Goal: Task Accomplishment & Management: Complete application form

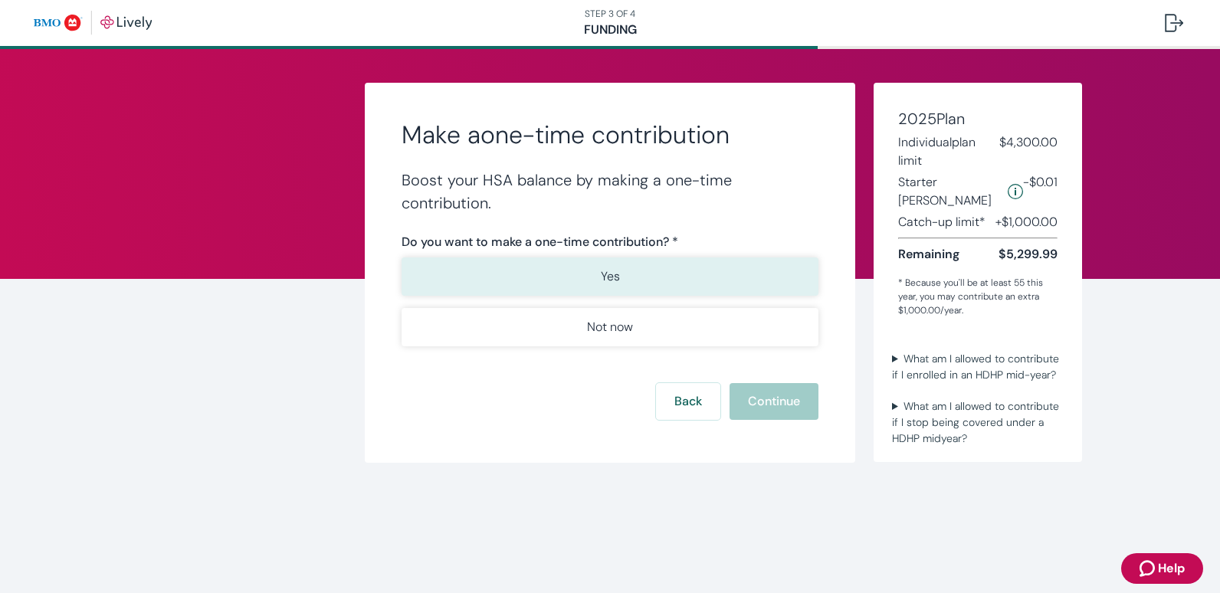
click at [617, 283] on p "Yes" at bounding box center [610, 276] width 19 height 18
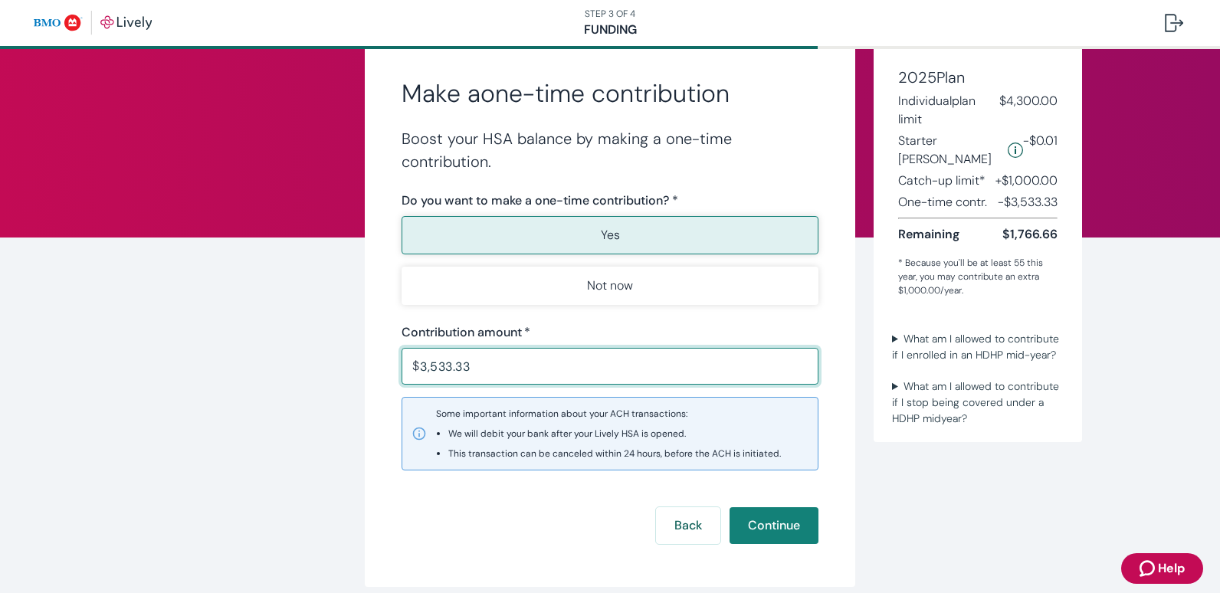
scroll to position [77, 0]
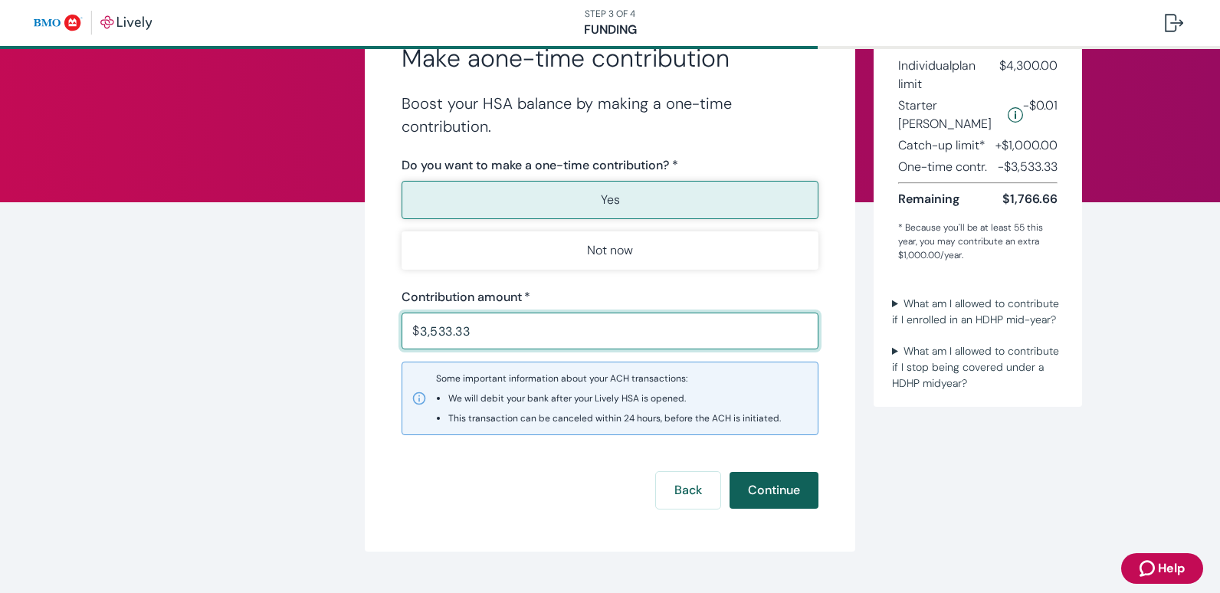
type input "3,533.33"
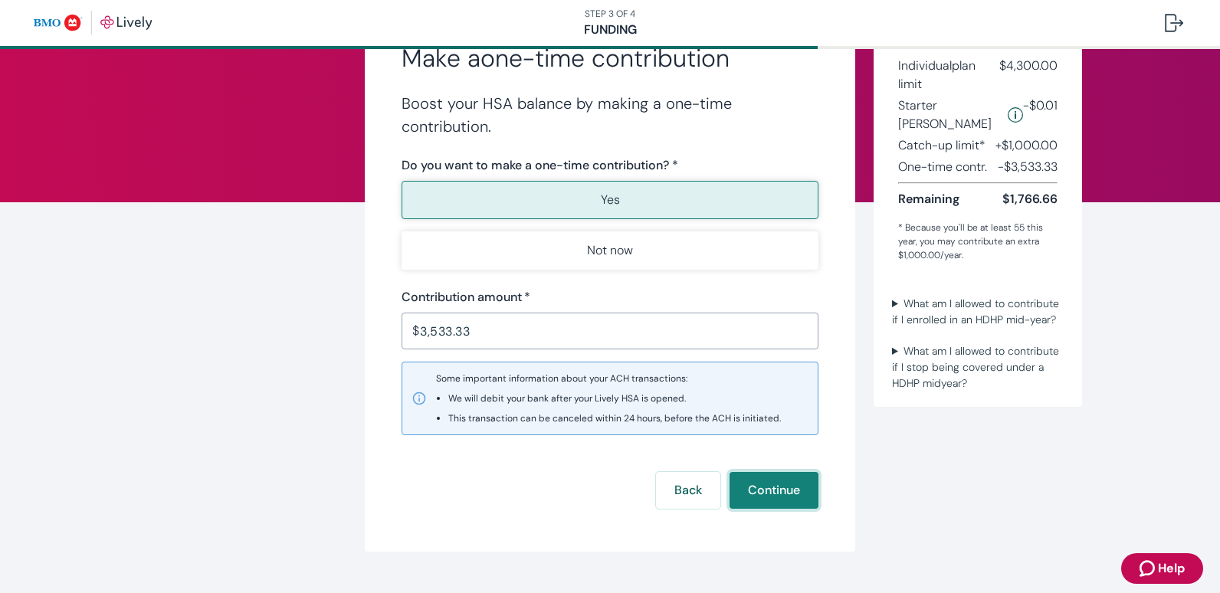
click at [778, 486] on button "Continue" at bounding box center [773, 490] width 89 height 37
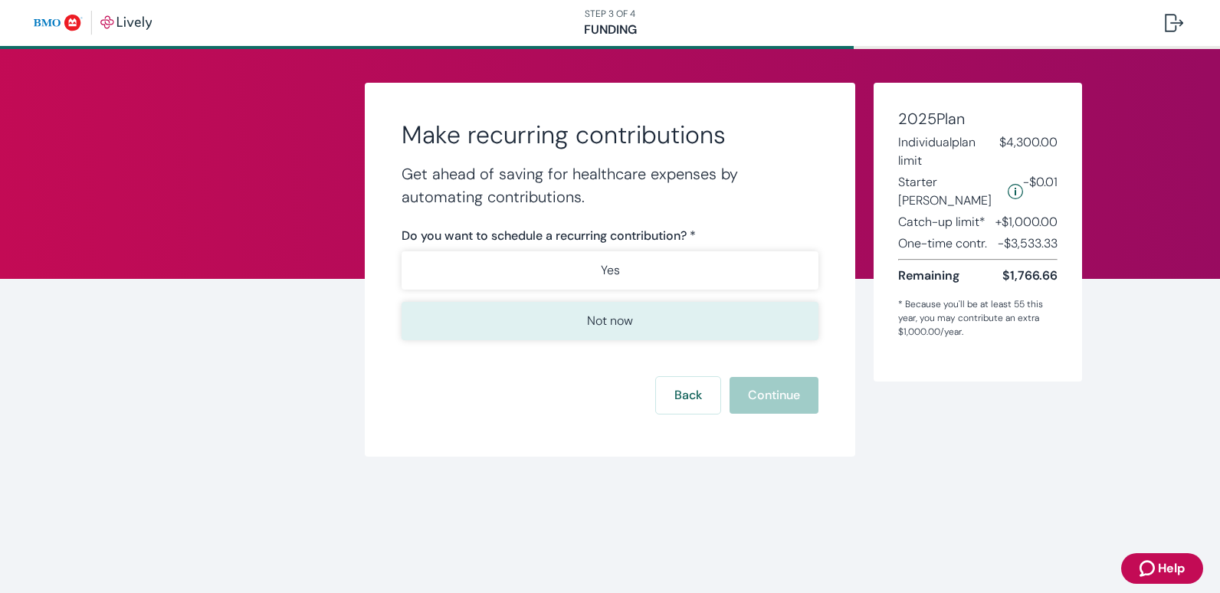
click at [630, 315] on p "Not now" at bounding box center [610, 321] width 46 height 18
click at [793, 394] on button "Continue" at bounding box center [773, 395] width 89 height 37
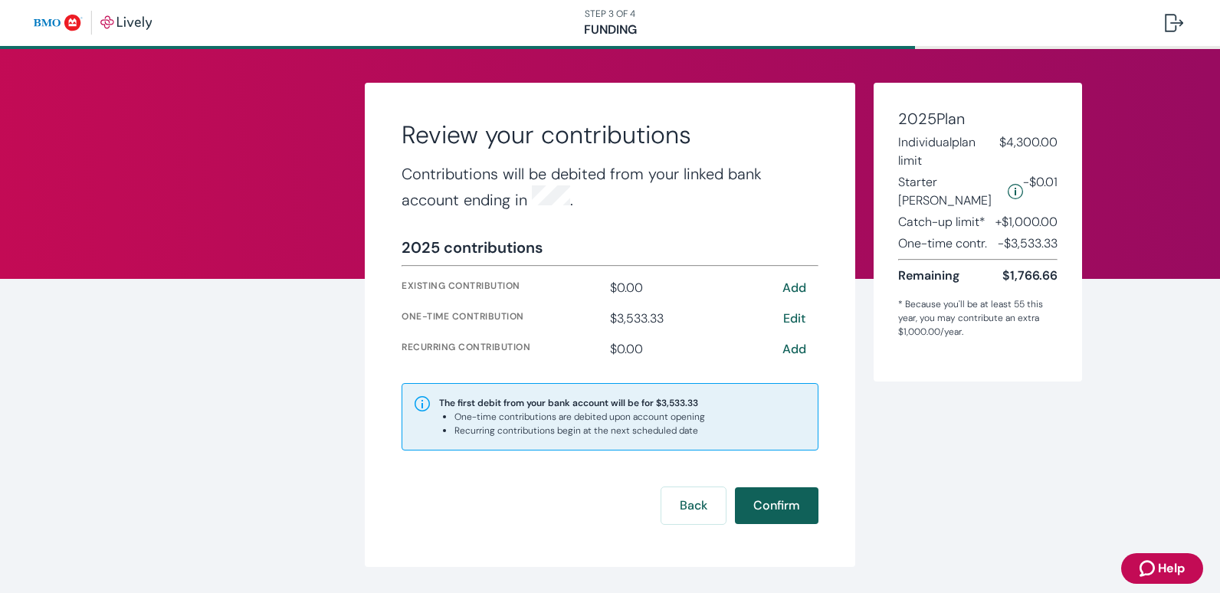
click at [773, 506] on button "Confirm" at bounding box center [777, 505] width 84 height 37
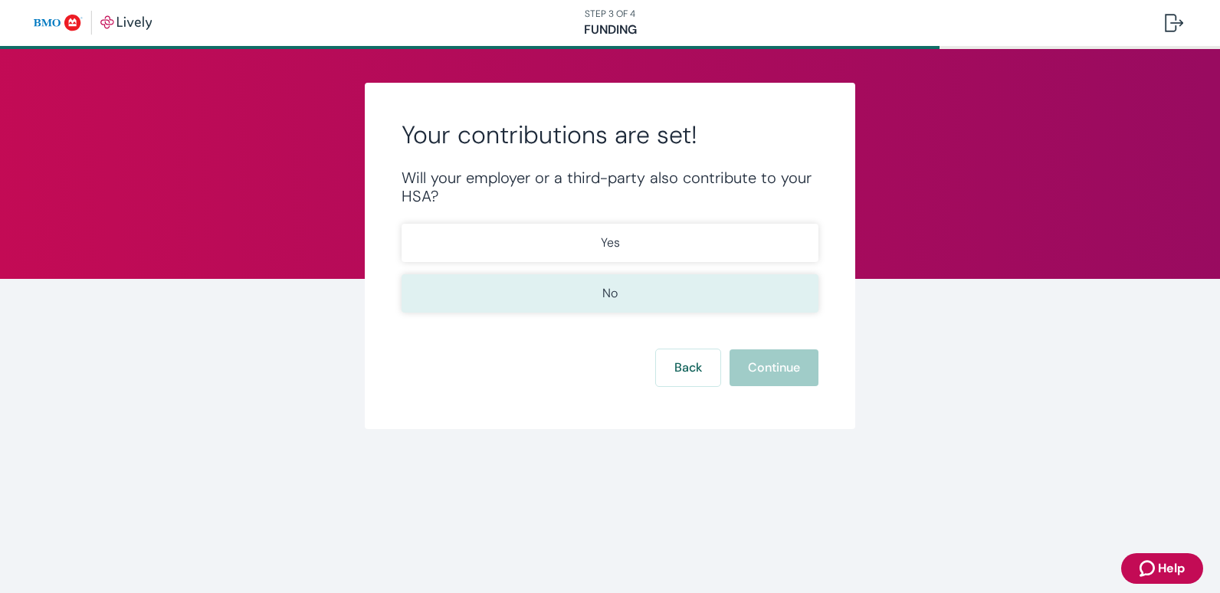
click at [661, 290] on button "No" at bounding box center [609, 293] width 417 height 38
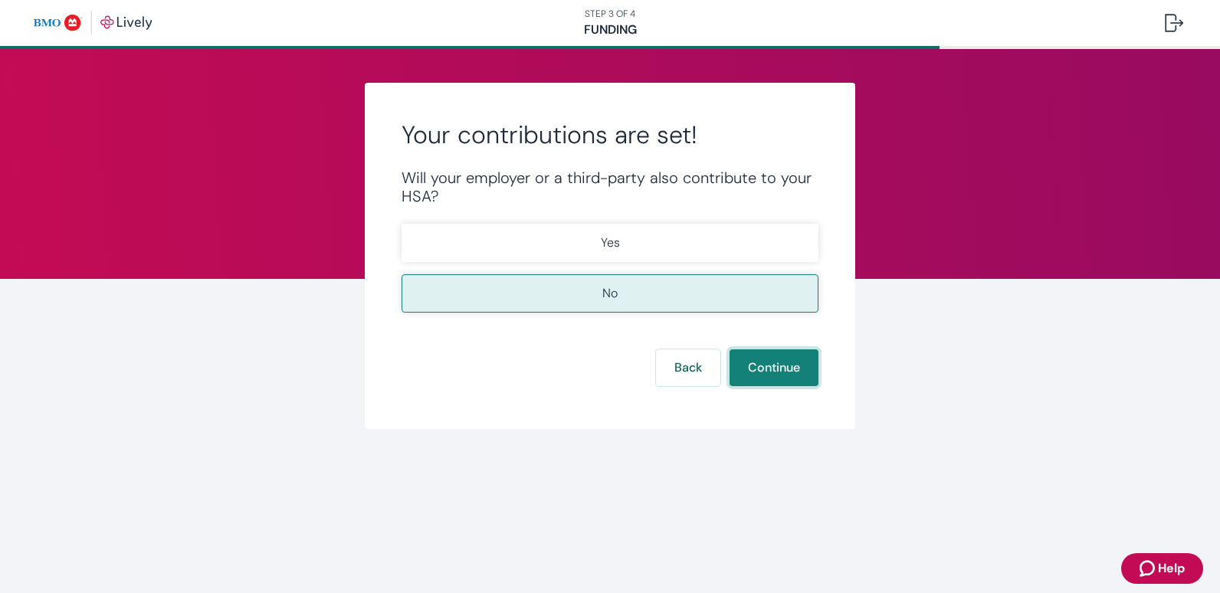
click at [768, 361] on button "Continue" at bounding box center [773, 367] width 89 height 37
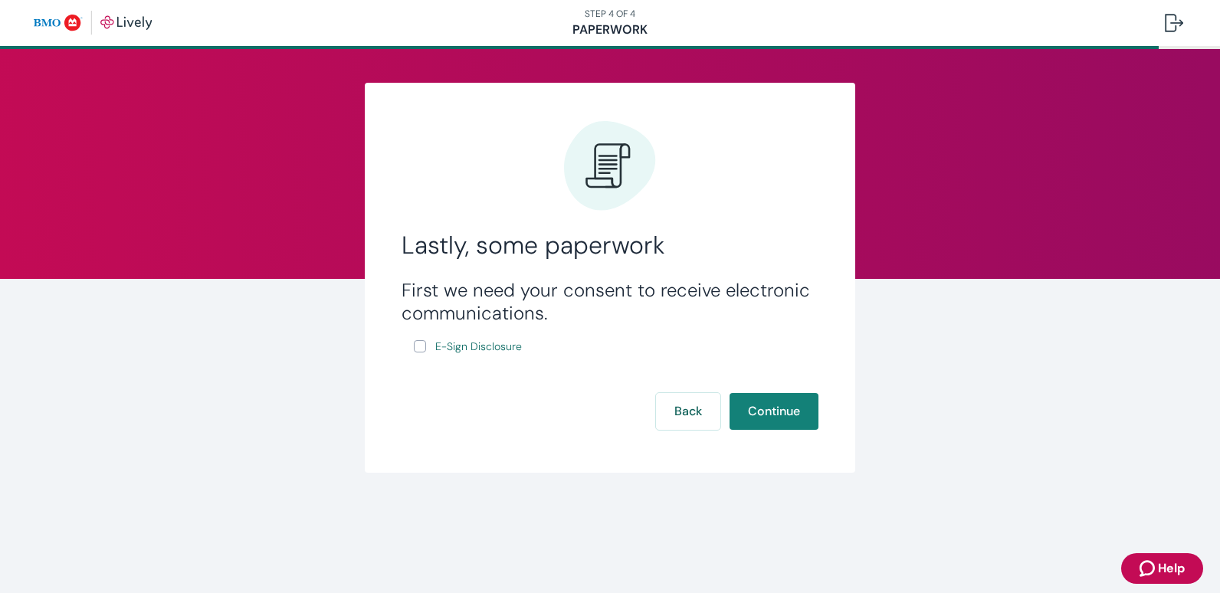
click at [416, 344] on input "E-Sign Disclosure" at bounding box center [420, 346] width 12 height 12
checkbox input "true"
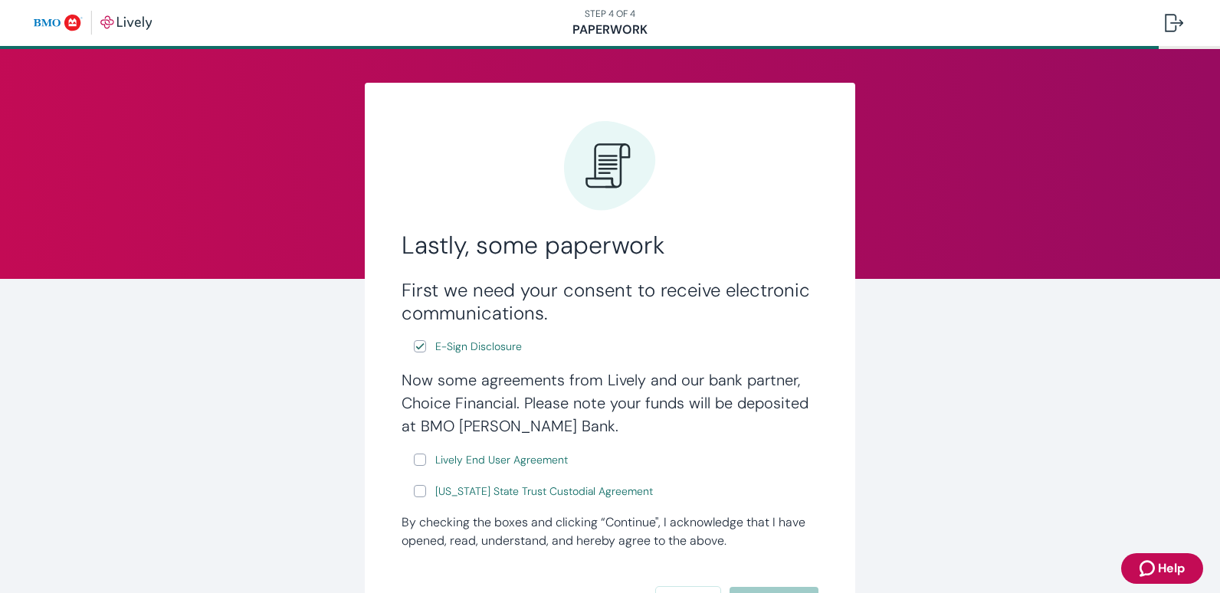
scroll to position [77, 0]
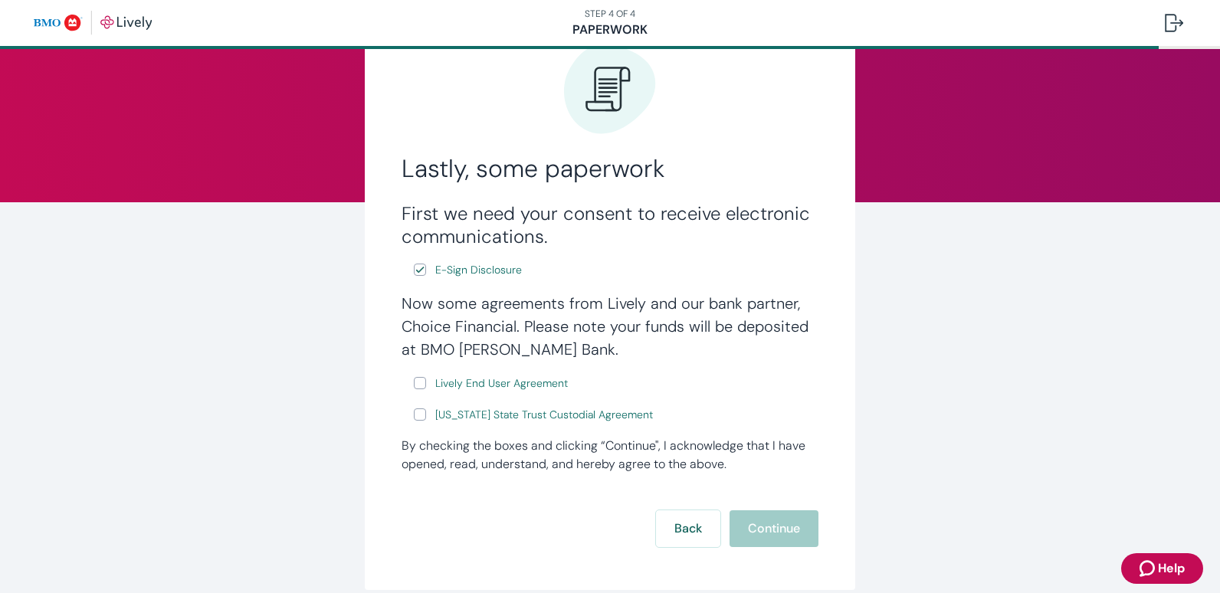
click at [414, 377] on input "Lively End User Agreement" at bounding box center [420, 383] width 12 height 12
checkbox input "true"
click at [415, 411] on input "[US_STATE] State Trust Custodial Agreement" at bounding box center [420, 414] width 12 height 12
checkbox input "true"
click at [745, 531] on button "Continue" at bounding box center [773, 528] width 89 height 37
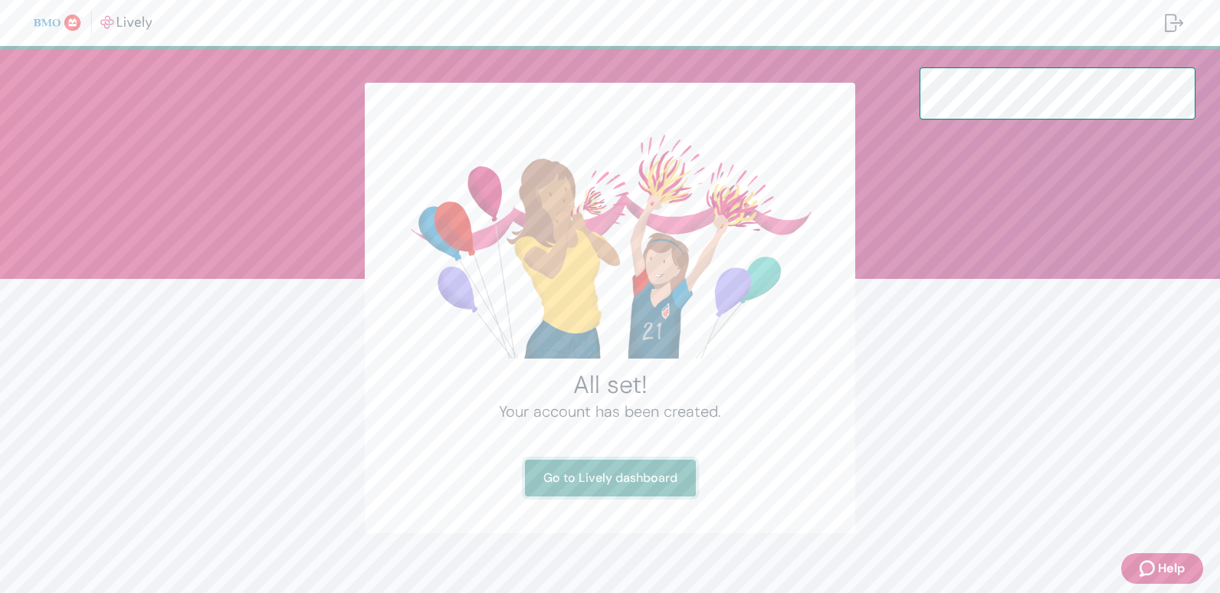
click at [638, 474] on link "Go to Lively dashboard" at bounding box center [610, 478] width 171 height 37
